Goal: Task Accomplishment & Management: Complete application form

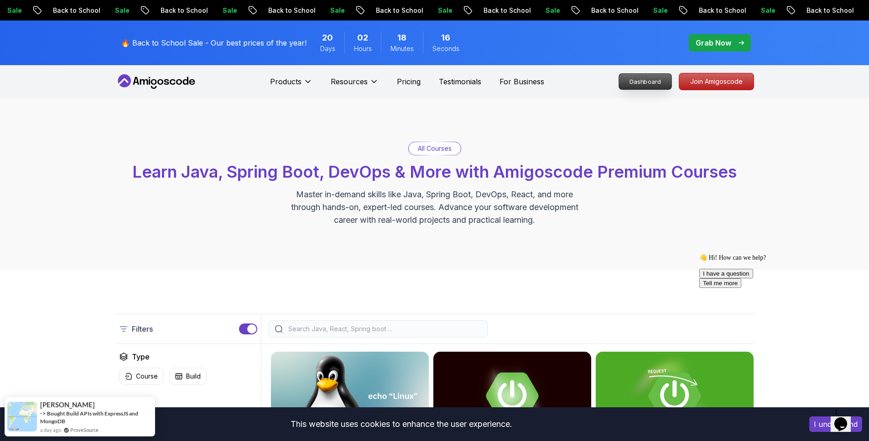
click at [662, 81] on p "Dashboard" at bounding box center [645, 82] width 52 height 16
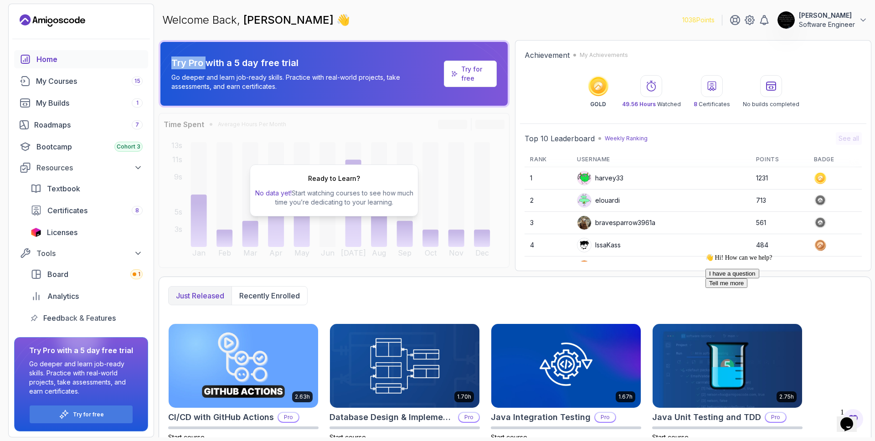
drag, startPoint x: 170, startPoint y: 62, endPoint x: 209, endPoint y: 62, distance: 39.2
click at [209, 62] on div "Try Pro with a 5 day free trial Go deeper and learn job-ready skills. Practice …" at bounding box center [334, 73] width 351 height 67
drag, startPoint x: 223, startPoint y: 62, endPoint x: 317, endPoint y: 60, distance: 93.9
click at [317, 60] on p "Try Pro with a 5 day free trial" at bounding box center [305, 63] width 269 height 13
drag, startPoint x: 317, startPoint y: 60, endPoint x: 332, endPoint y: 60, distance: 15.5
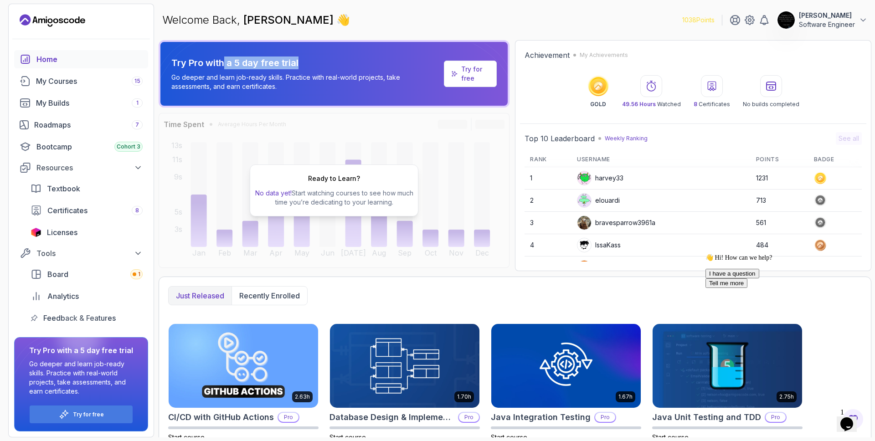
click at [318, 60] on p "Try Pro with a 5 day free trial" at bounding box center [305, 63] width 269 height 13
click at [808, 18] on p "[PERSON_NAME]" at bounding box center [827, 15] width 56 height 9
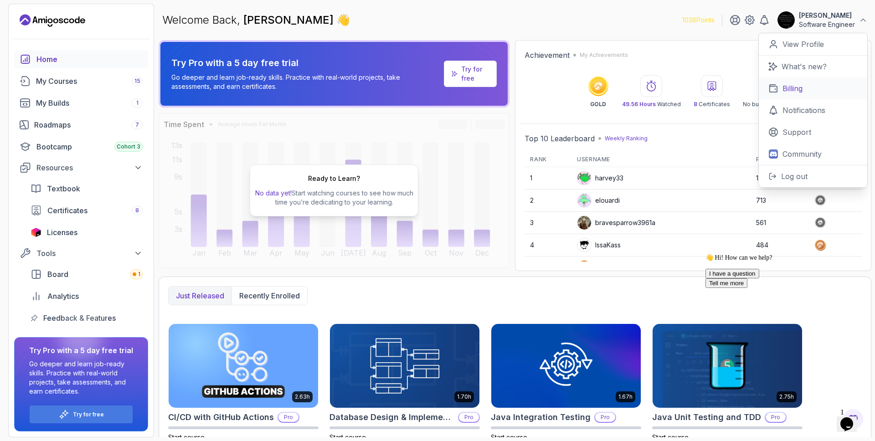
click at [805, 87] on link "Billing" at bounding box center [813, 89] width 109 height 22
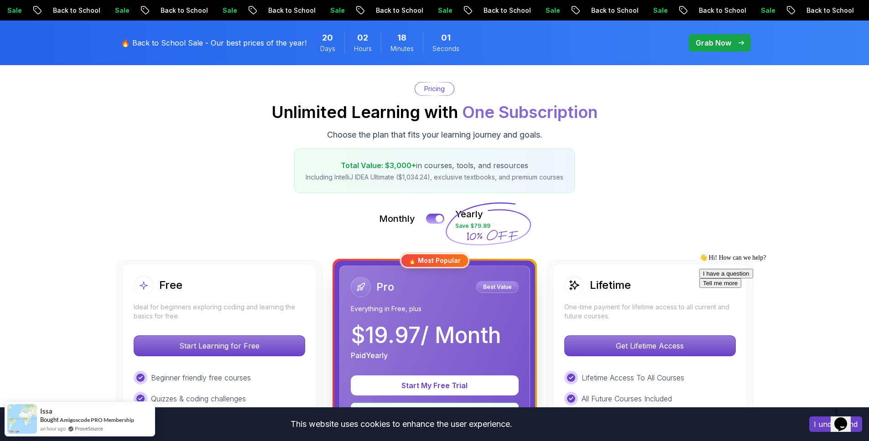
scroll to position [73, 0]
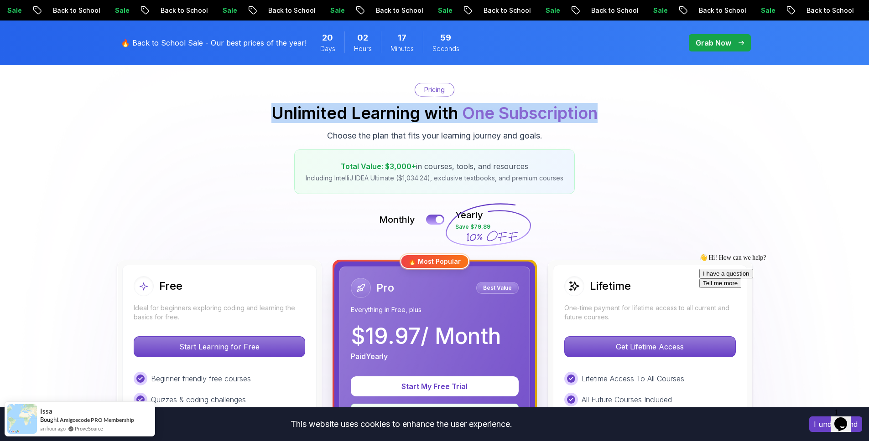
drag, startPoint x: 264, startPoint y: 109, endPoint x: 621, endPoint y: 122, distance: 357.2
click at [613, 122] on div "Pricing Unlimited Learning with One Subscription Choose the plan that fits your…" at bounding box center [434, 138] width 638 height 111
click at [627, 122] on div "Pricing Unlimited Learning with One Subscription Choose the plan that fits your…" at bounding box center [434, 138] width 638 height 111
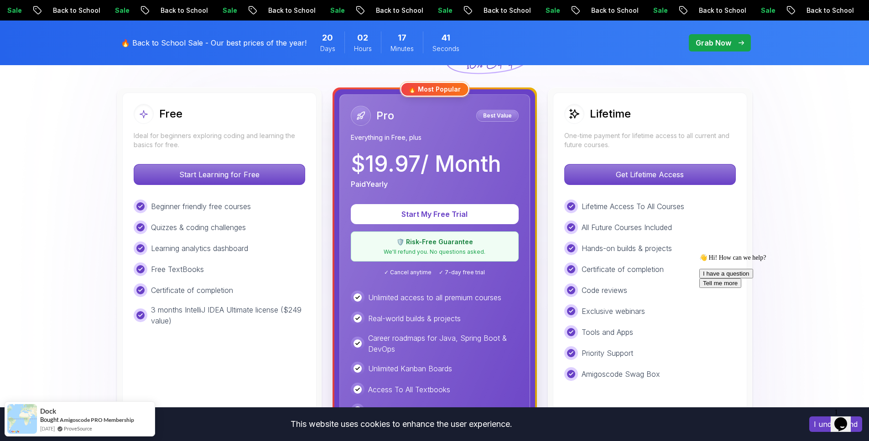
scroll to position [246, 0]
drag, startPoint x: 352, startPoint y: 137, endPoint x: 428, endPoint y: 133, distance: 76.2
click at [428, 133] on p "Everything in Free, plus" at bounding box center [435, 137] width 168 height 9
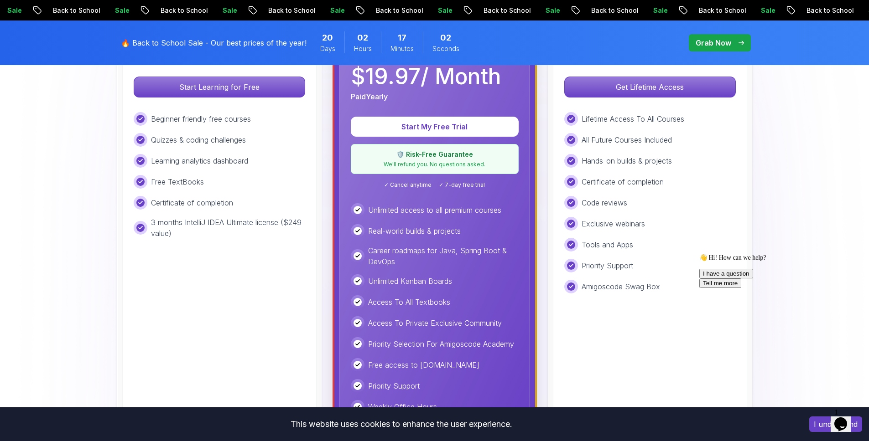
scroll to position [331, 0]
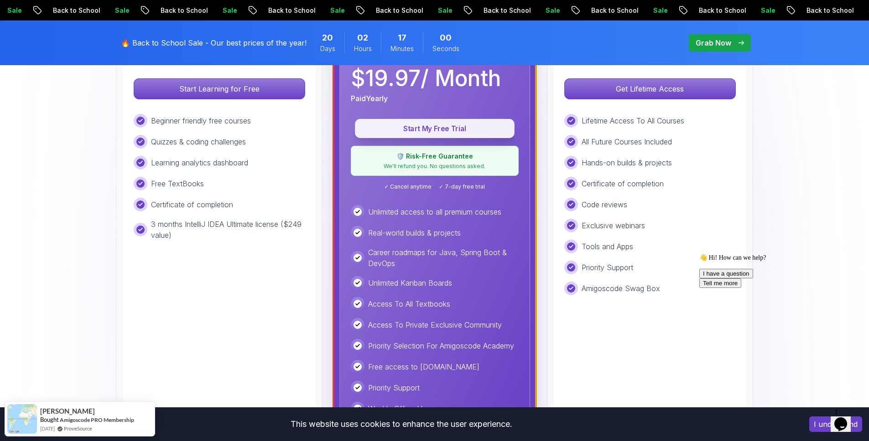
click at [440, 133] on p "Start My Free Trial" at bounding box center [434, 129] width 139 height 10
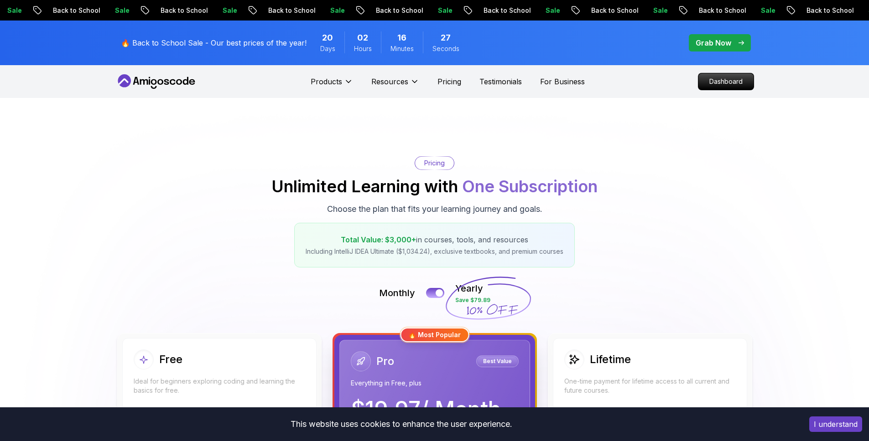
click at [171, 79] on icon at bounding box center [156, 81] width 82 height 15
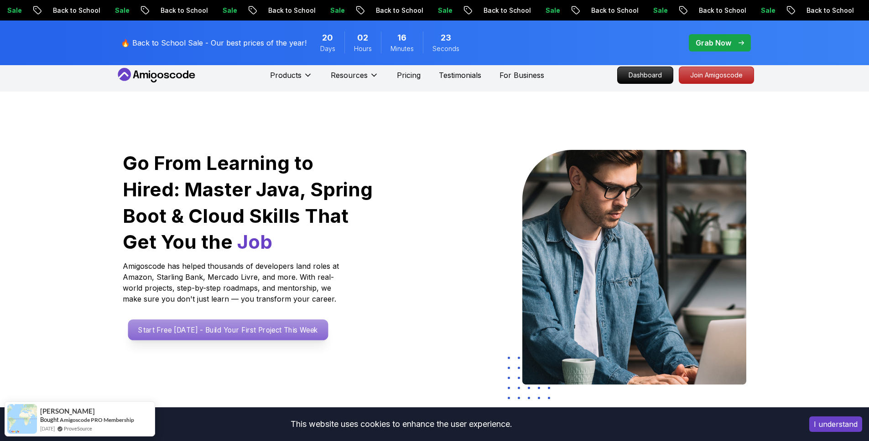
scroll to position [17, 0]
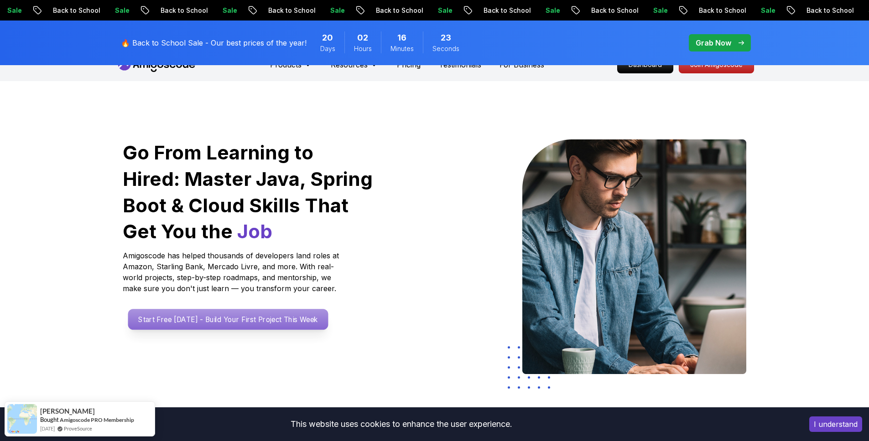
click at [207, 324] on p "Start Free Today - Build Your First Project This Week" at bounding box center [228, 319] width 200 height 21
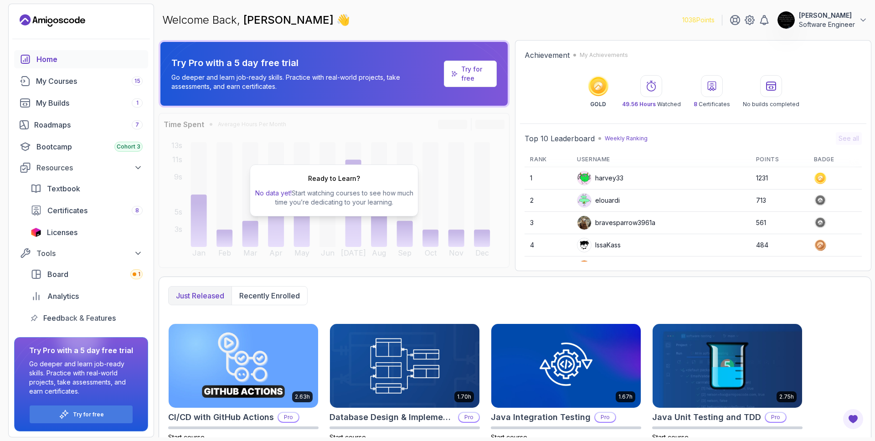
click at [827, 21] on p "Software Engineer" at bounding box center [827, 24] width 56 height 9
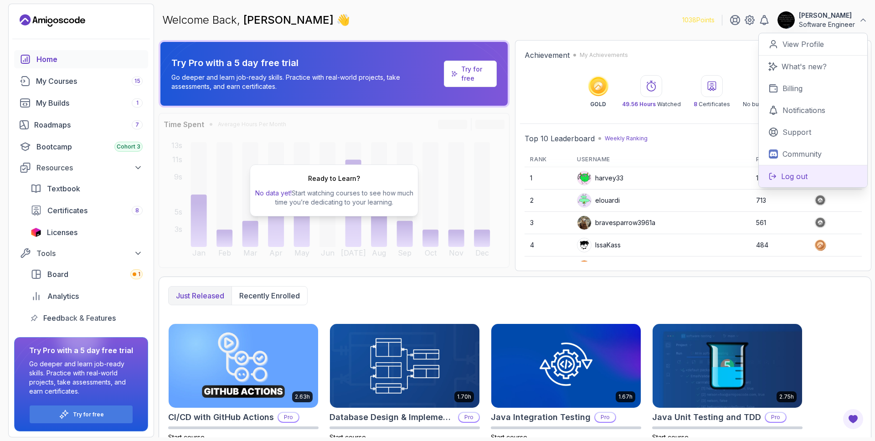
click at [802, 175] on p "Log out" at bounding box center [794, 176] width 26 height 11
click at [642, 19] on div "Welcome Back, Yimy M. 👋 1038 Points Yimy M. Software Engineer 0 Points View Pro…" at bounding box center [515, 20] width 713 height 33
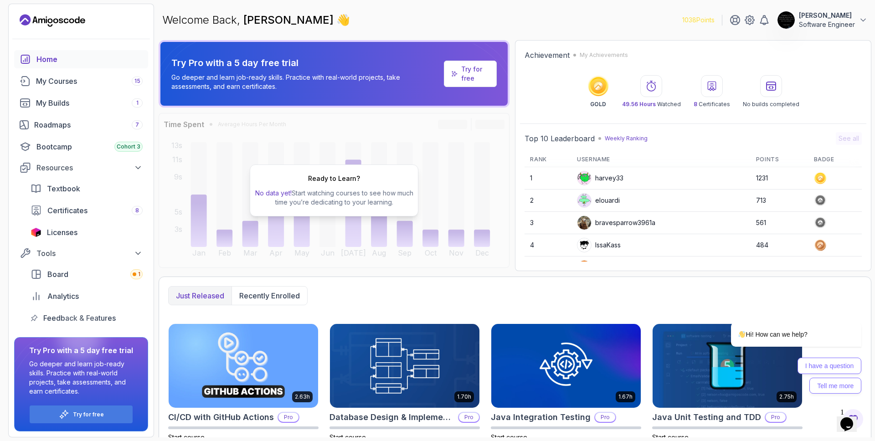
click at [829, 22] on p "Software Engineer" at bounding box center [827, 24] width 56 height 9
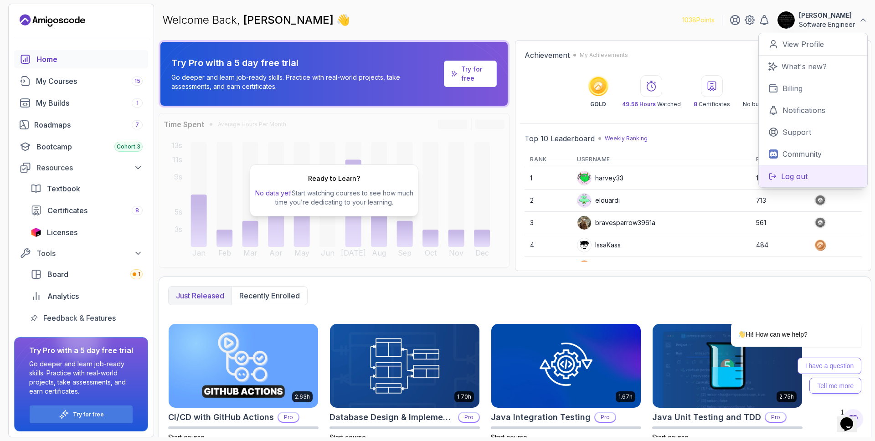
click at [801, 178] on p "Log out" at bounding box center [794, 176] width 26 height 11
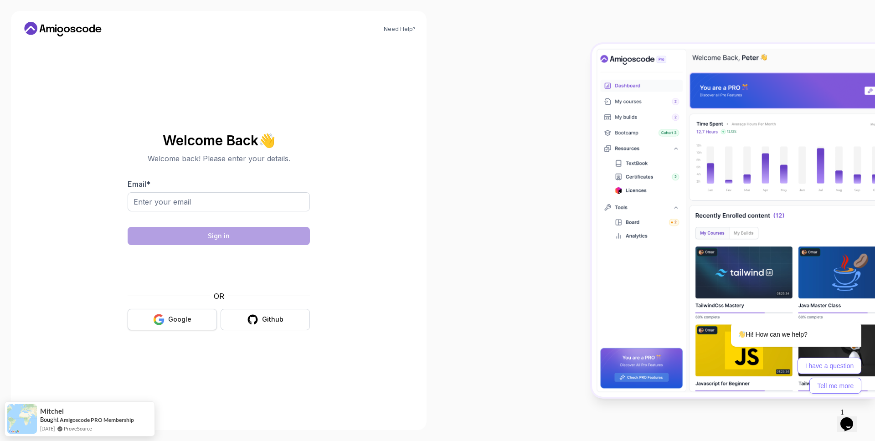
click at [181, 322] on div "Google" at bounding box center [179, 319] width 23 height 9
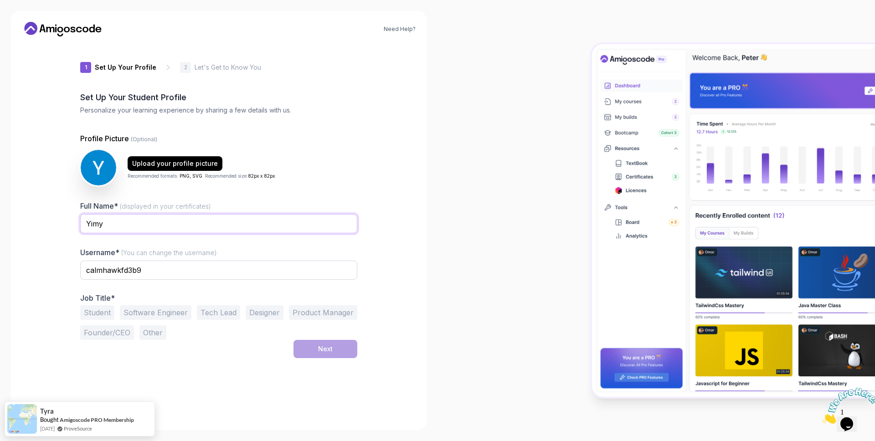
click at [147, 228] on input "Yimy" at bounding box center [218, 223] width 277 height 19
click at [433, 220] on div "Need Help? 1 Set Up Your Profile 1 Set Up Your Profile 2 Let's Get to Know You …" at bounding box center [219, 220] width 438 height 441
click at [279, 262] on input "calmhawkfd3b9" at bounding box center [218, 270] width 277 height 19
drag, startPoint x: 151, startPoint y: 269, endPoint x: 48, endPoint y: 272, distance: 103.1
click at [48, 272] on div "Need Help? 1 Set Up Your Profile 1 Set Up Your Profile 2 Let's Get to Know You …" at bounding box center [219, 220] width 416 height 419
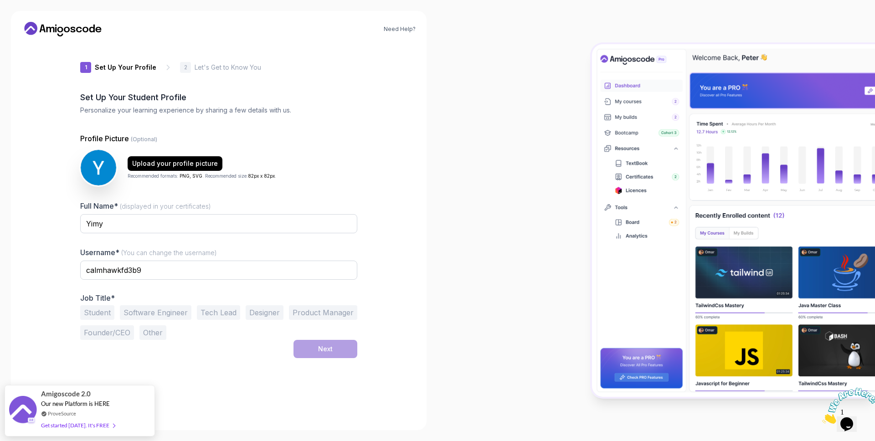
click at [92, 311] on button "Student" at bounding box center [97, 312] width 34 height 15
drag, startPoint x: 184, startPoint y: 270, endPoint x: 47, endPoint y: 267, distance: 136.4
click at [47, 267] on div "Need Help? 1 Set Up Your Profile 1 Set Up Your Profile 2 Let's Get to Know You …" at bounding box center [219, 220] width 416 height 419
type input "t"
type input "aneuris"
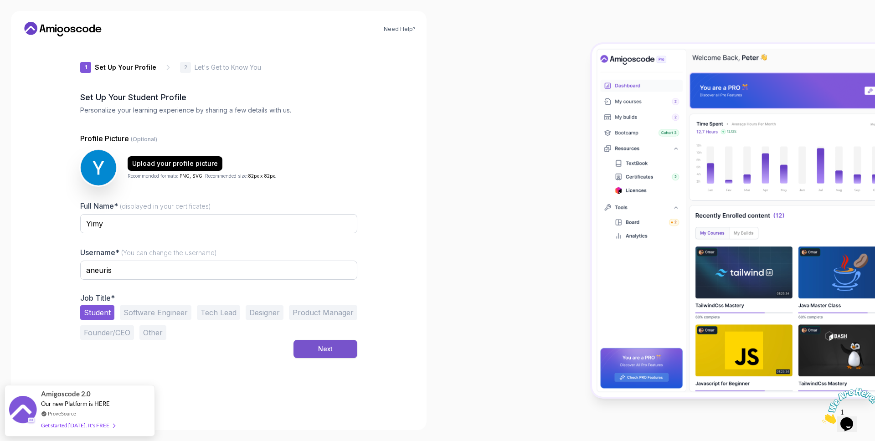
click at [323, 353] on div "Next" at bounding box center [325, 349] width 15 height 9
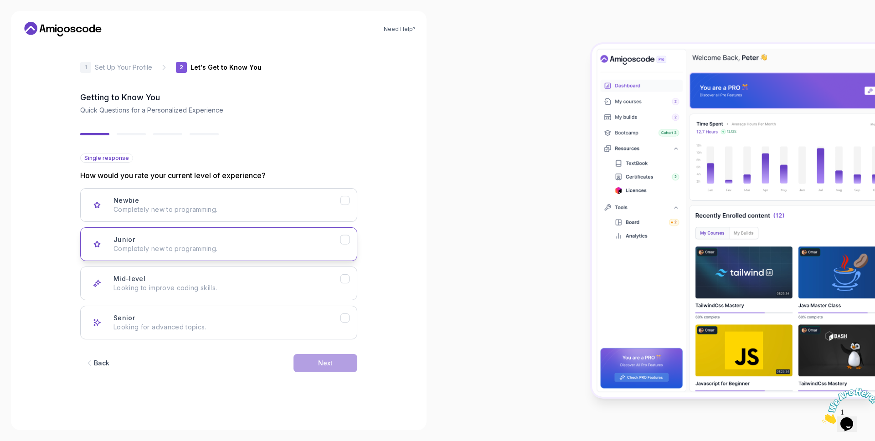
click at [194, 247] on p "Completely new to programming." at bounding box center [227, 248] width 227 height 9
click at [309, 365] on button "Next" at bounding box center [326, 363] width 64 height 18
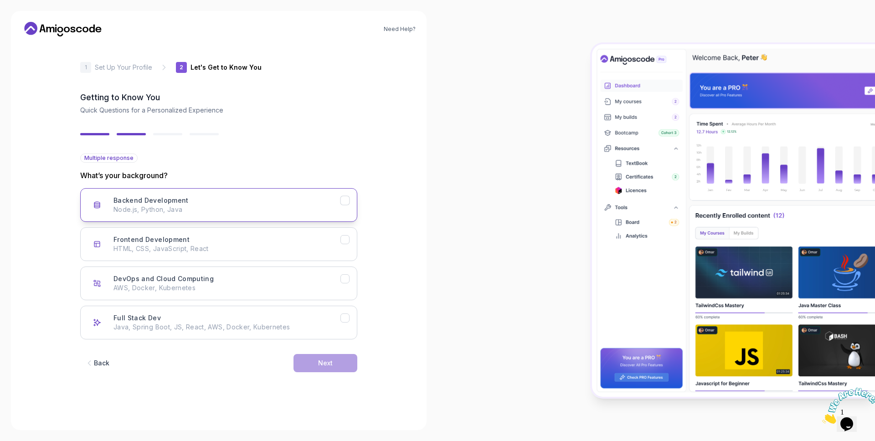
click at [199, 205] on p "Node.js, Python, Java" at bounding box center [227, 209] width 227 height 9
click at [341, 361] on button "Next" at bounding box center [326, 363] width 64 height 18
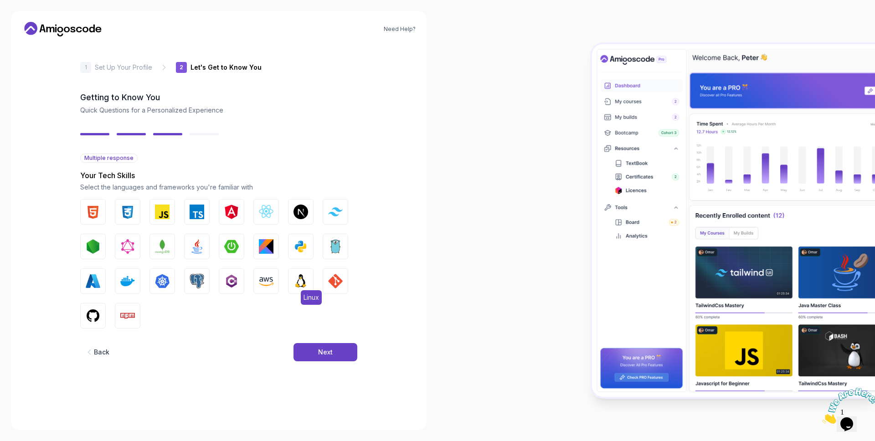
click at [305, 283] on img "button" at bounding box center [301, 281] width 15 height 15
click at [318, 355] on div "Next" at bounding box center [325, 352] width 15 height 9
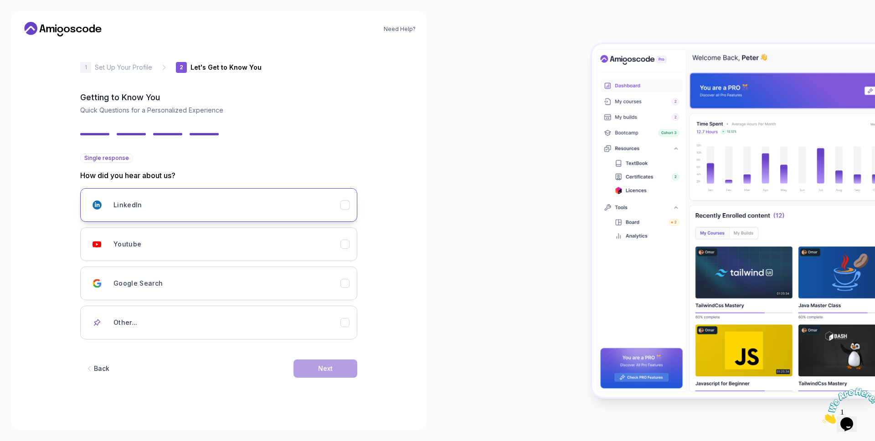
click at [342, 209] on icon "LinkedIn" at bounding box center [345, 205] width 9 height 9
click at [323, 371] on div "Next" at bounding box center [325, 368] width 15 height 9
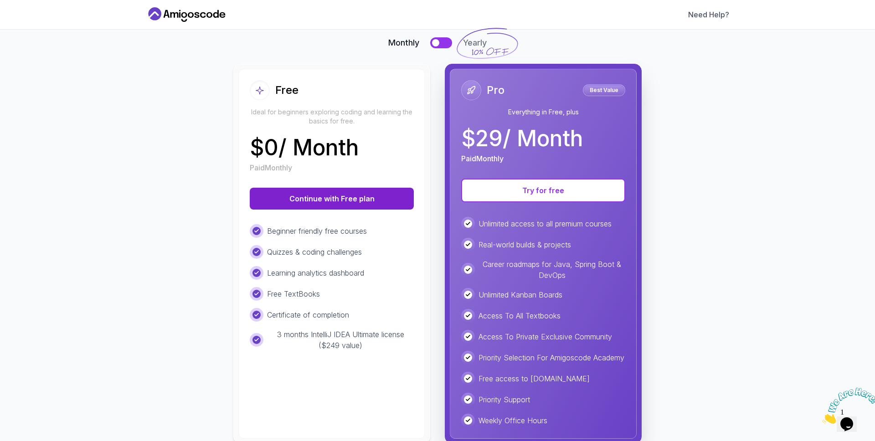
scroll to position [65, 0]
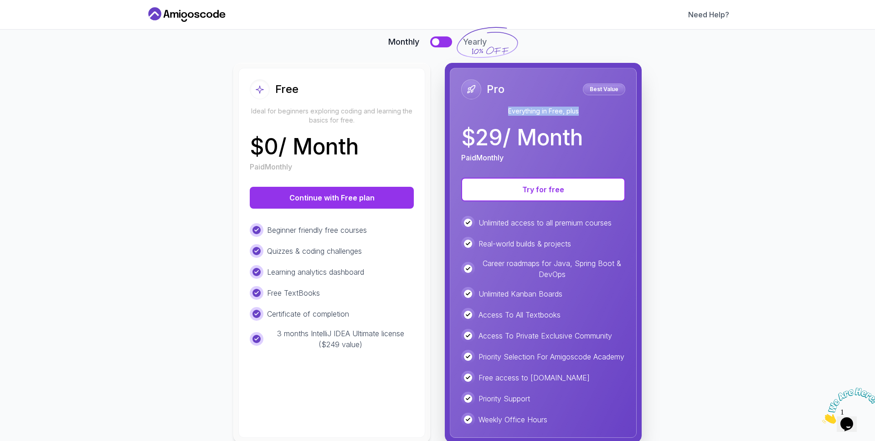
drag, startPoint x: 500, startPoint y: 110, endPoint x: 590, endPoint y: 114, distance: 89.9
click at [590, 114] on p "Everything in Free, plus" at bounding box center [543, 111] width 164 height 9
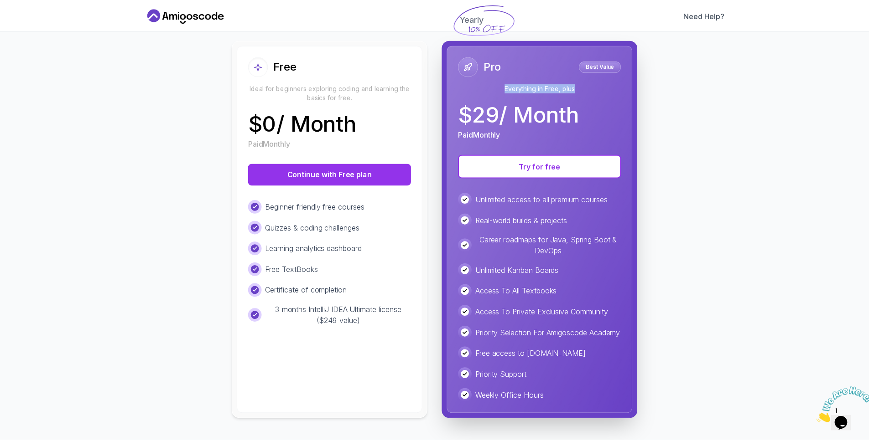
scroll to position [95, 0]
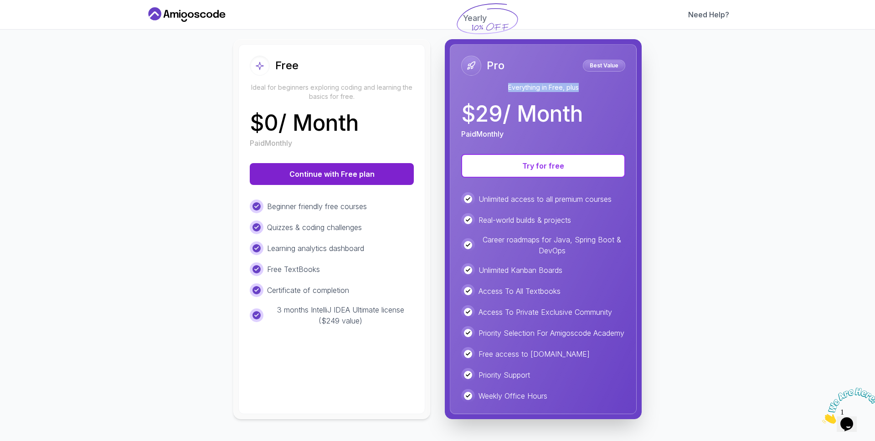
click at [318, 171] on button "Continue with Free plan" at bounding box center [332, 174] width 164 height 22
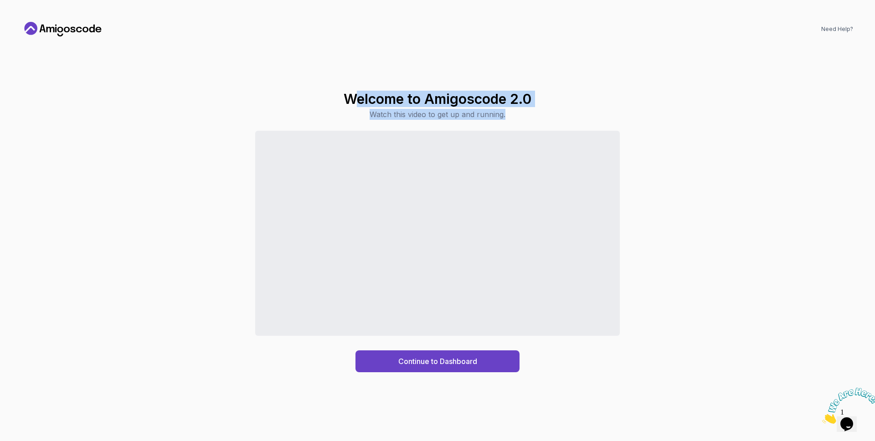
drag, startPoint x: 350, startPoint y: 103, endPoint x: 512, endPoint y: 118, distance: 162.0
click at [511, 118] on div "Welcome to Amigoscode 2.0 Watch this video to get up and running." at bounding box center [438, 105] width 188 height 29
click at [514, 118] on p "Watch this video to get up and running." at bounding box center [438, 114] width 188 height 11
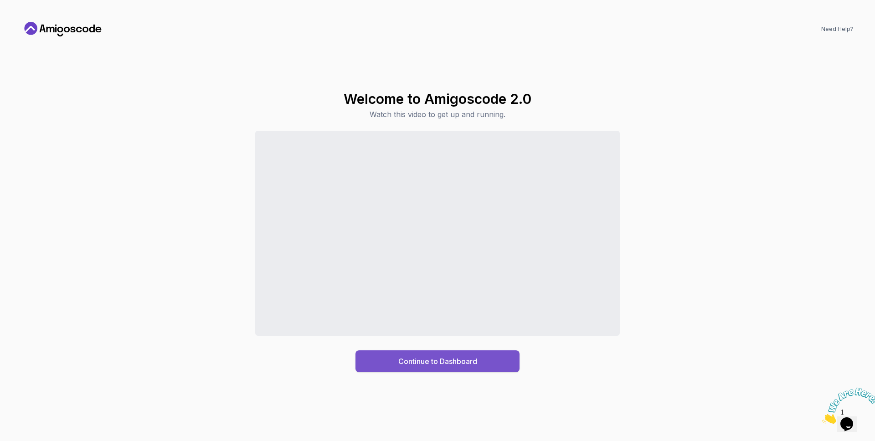
click at [461, 364] on div "Continue to Dashboard" at bounding box center [437, 361] width 79 height 11
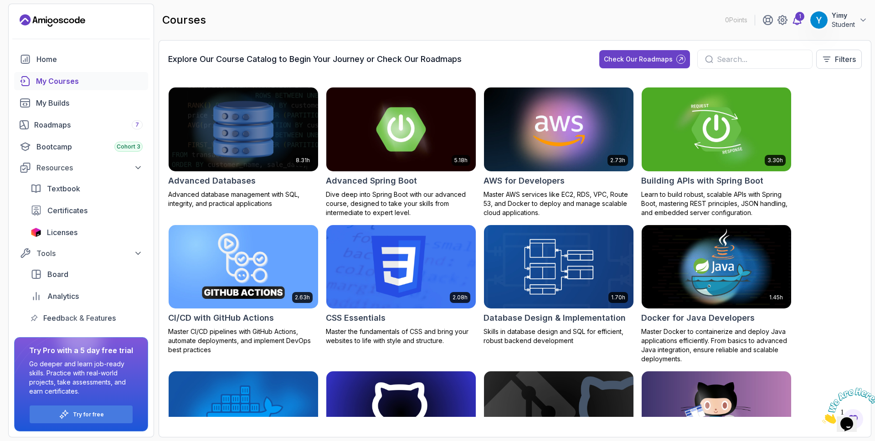
click at [796, 16] on div "1" at bounding box center [800, 16] width 9 height 9
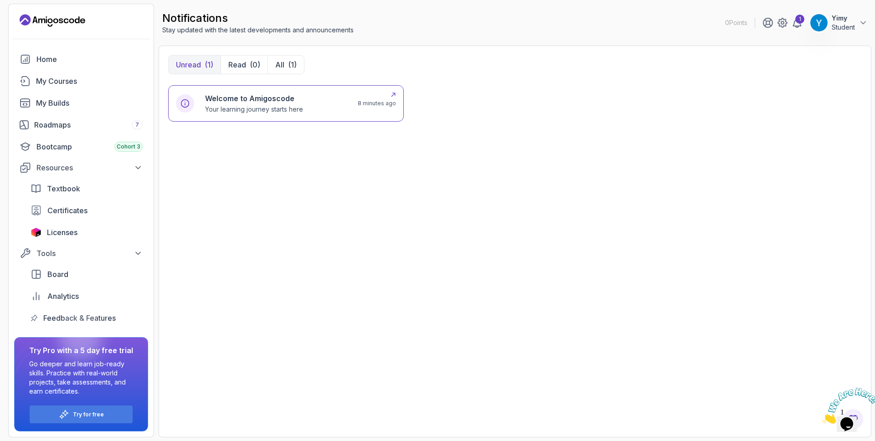
click at [279, 96] on h6 "Welcome to Amigoscode" at bounding box center [254, 98] width 98 height 11
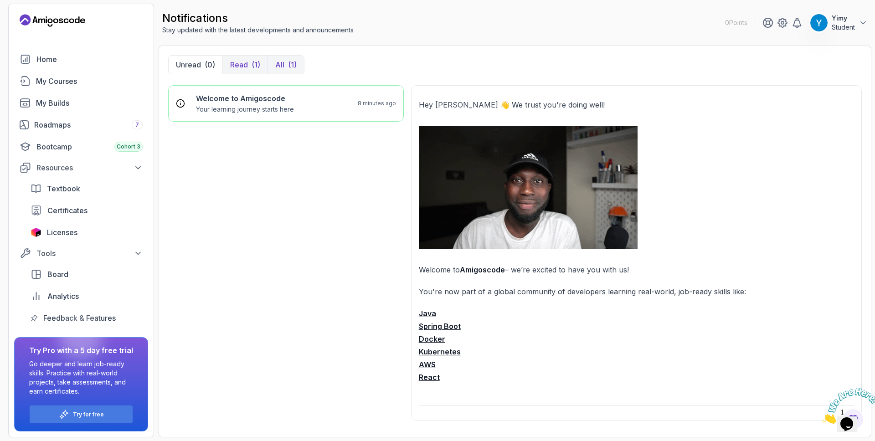
click at [283, 70] on button "All (1)" at bounding box center [286, 65] width 36 height 18
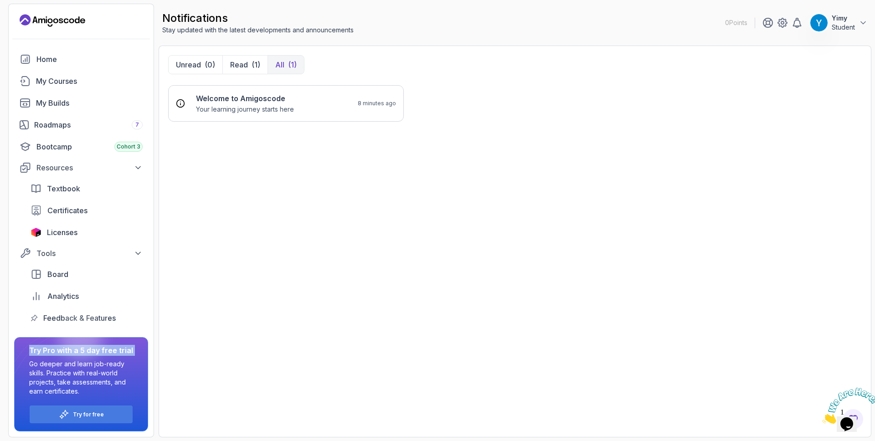
drag, startPoint x: 28, startPoint y: 353, endPoint x: 133, endPoint y: 359, distance: 105.1
click at [133, 359] on div "Try Pro with a 5 day free trial Go deeper and learn job-ready skills. Practice …" at bounding box center [81, 384] width 134 height 94
click at [110, 417] on div "Try for free" at bounding box center [81, 415] width 103 height 18
click at [94, 419] on div "Try for free" at bounding box center [81, 415] width 103 height 18
click at [93, 413] on p "Try for free" at bounding box center [88, 414] width 31 height 7
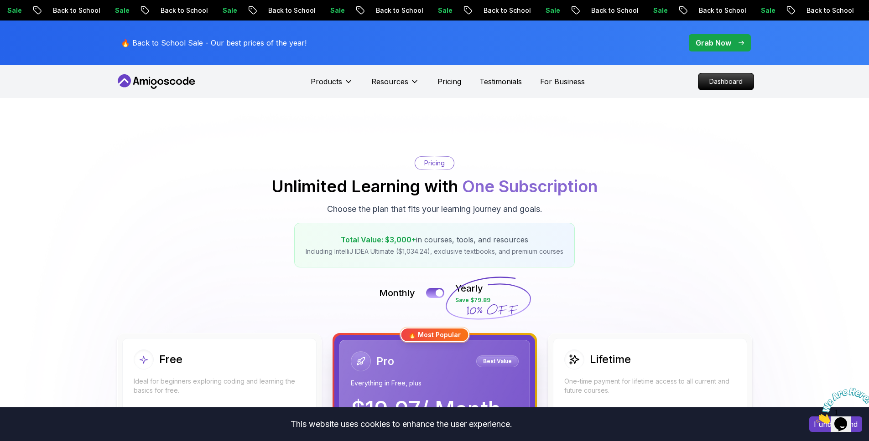
click at [54, 413] on div "This website uses cookies to enhance the user experience. I understand" at bounding box center [434, 425] width 869 height 34
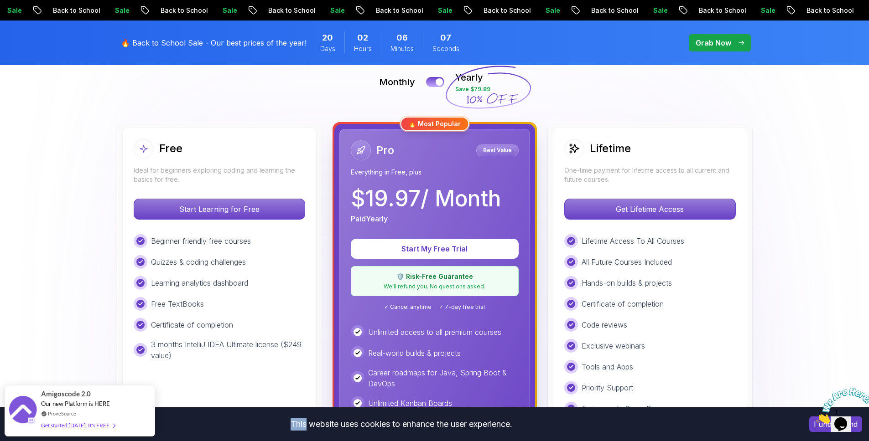
scroll to position [214, 0]
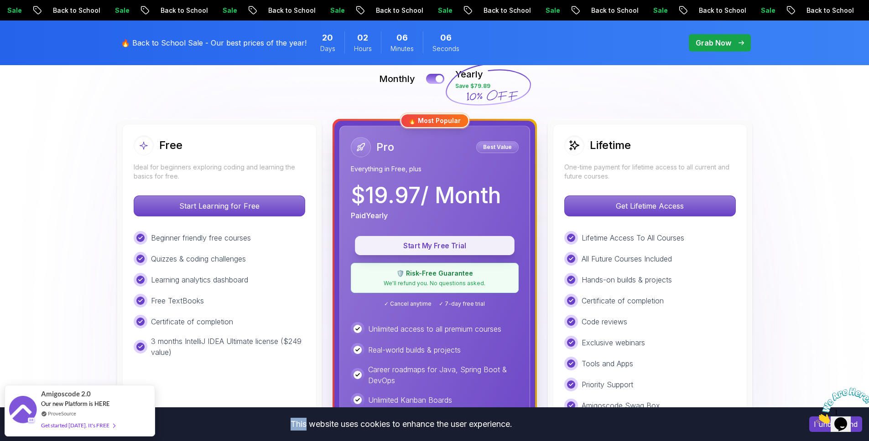
click at [453, 246] on p "Start My Free Trial" at bounding box center [434, 246] width 139 height 10
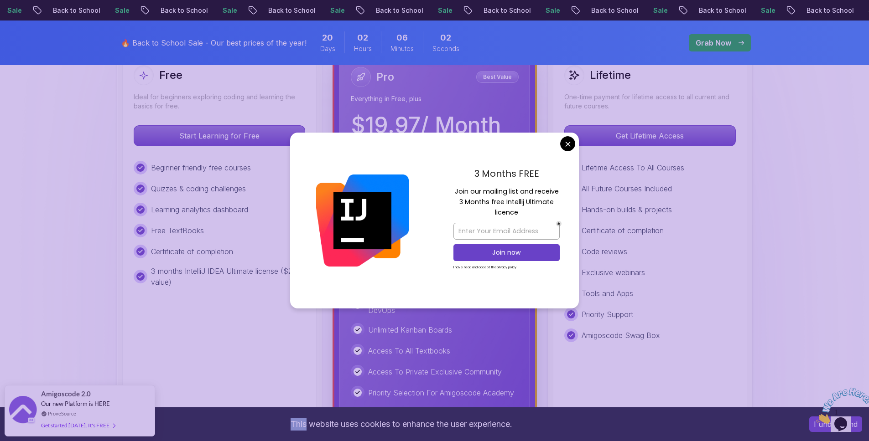
scroll to position [314, 0]
